Goal: Task Accomplishment & Management: Complete application form

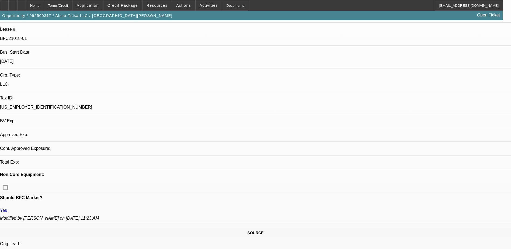
select select "0"
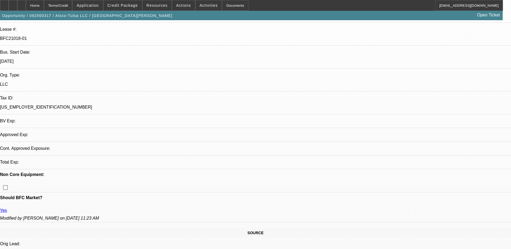
select select "0"
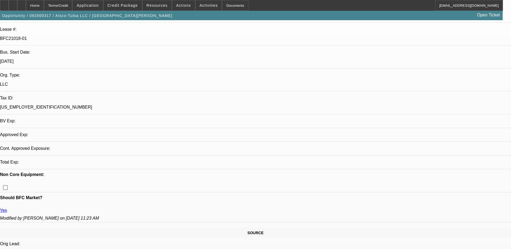
select select "0"
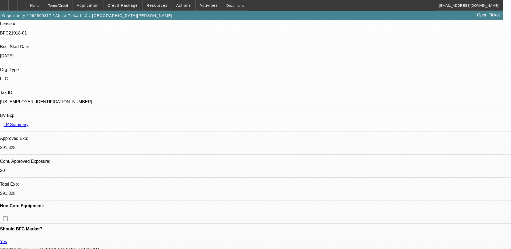
select select "1"
select select "6"
select select "1"
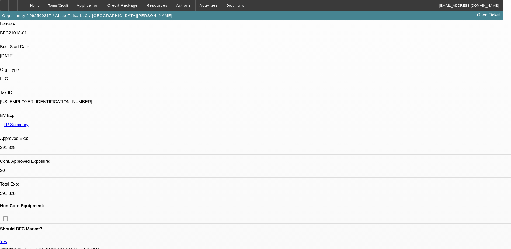
select select "6"
select select "1"
select select "6"
select select "1"
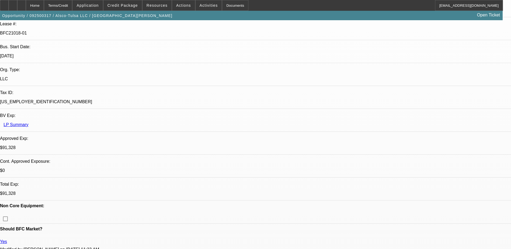
select select "1"
select select "6"
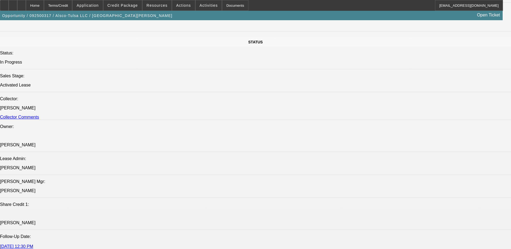
scroll to position [782, 0]
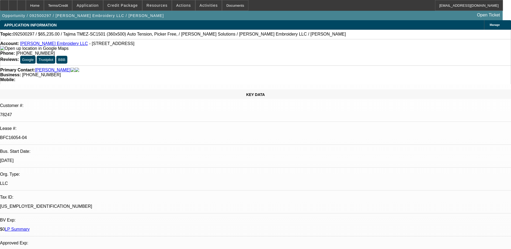
select select "0"
select select "2"
select select "0"
select select "2"
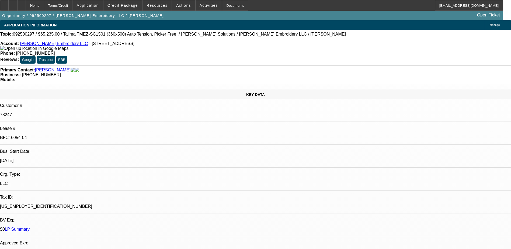
select select "0"
select select "2"
select select "0"
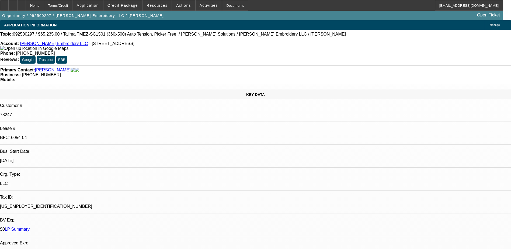
select select "2"
select select "0"
select select "1"
select select "2"
select select "6"
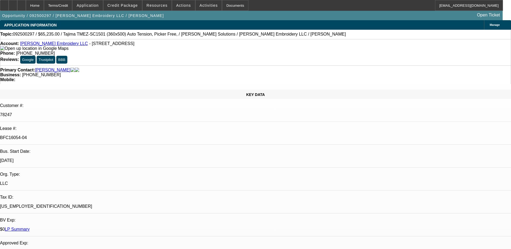
select select "1"
select select "2"
select select "6"
select select "1"
select select "2"
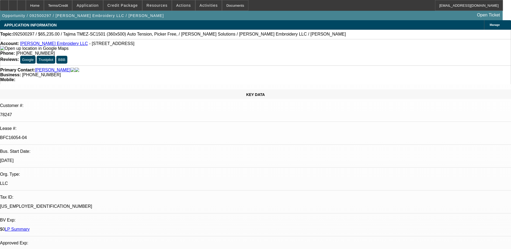
select select "6"
select select "1"
select select "2"
select select "6"
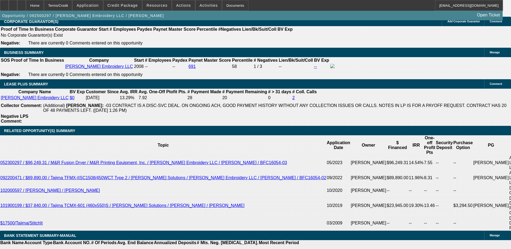
scroll to position [809, 0]
